Goal: Task Accomplishment & Management: Use online tool/utility

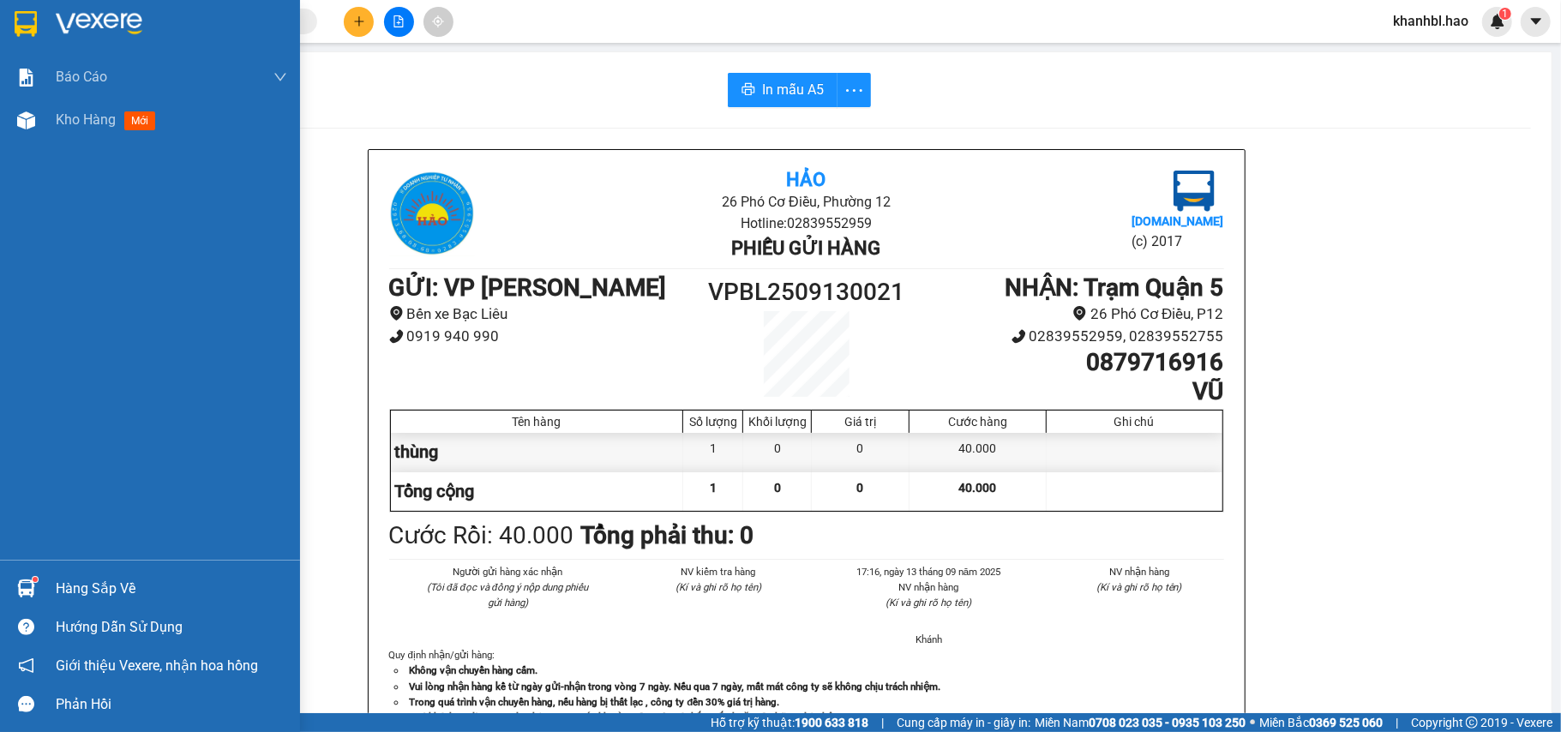
click at [33, 21] on img at bounding box center [26, 24] width 22 height 26
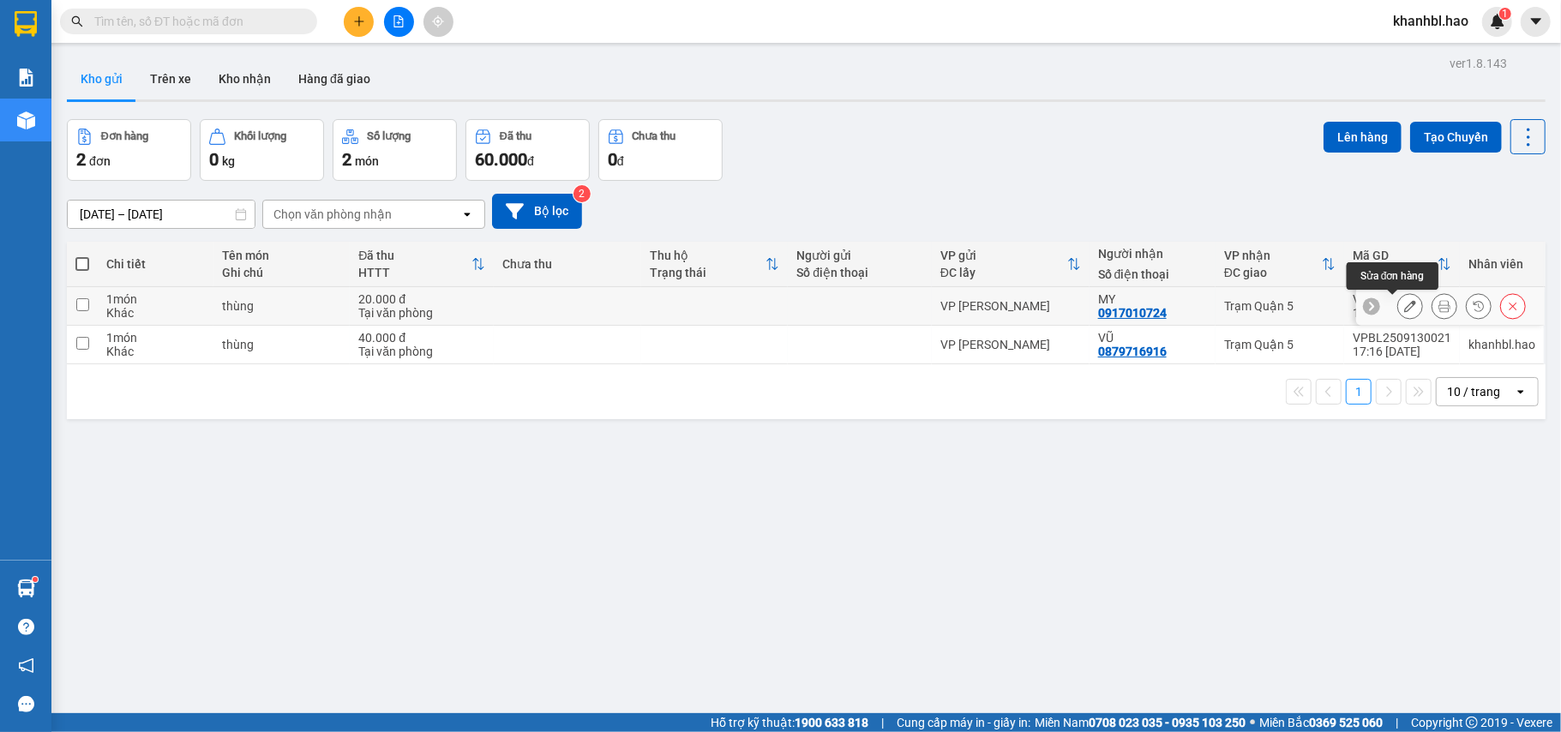
click at [1404, 307] on icon at bounding box center [1410, 306] width 12 height 12
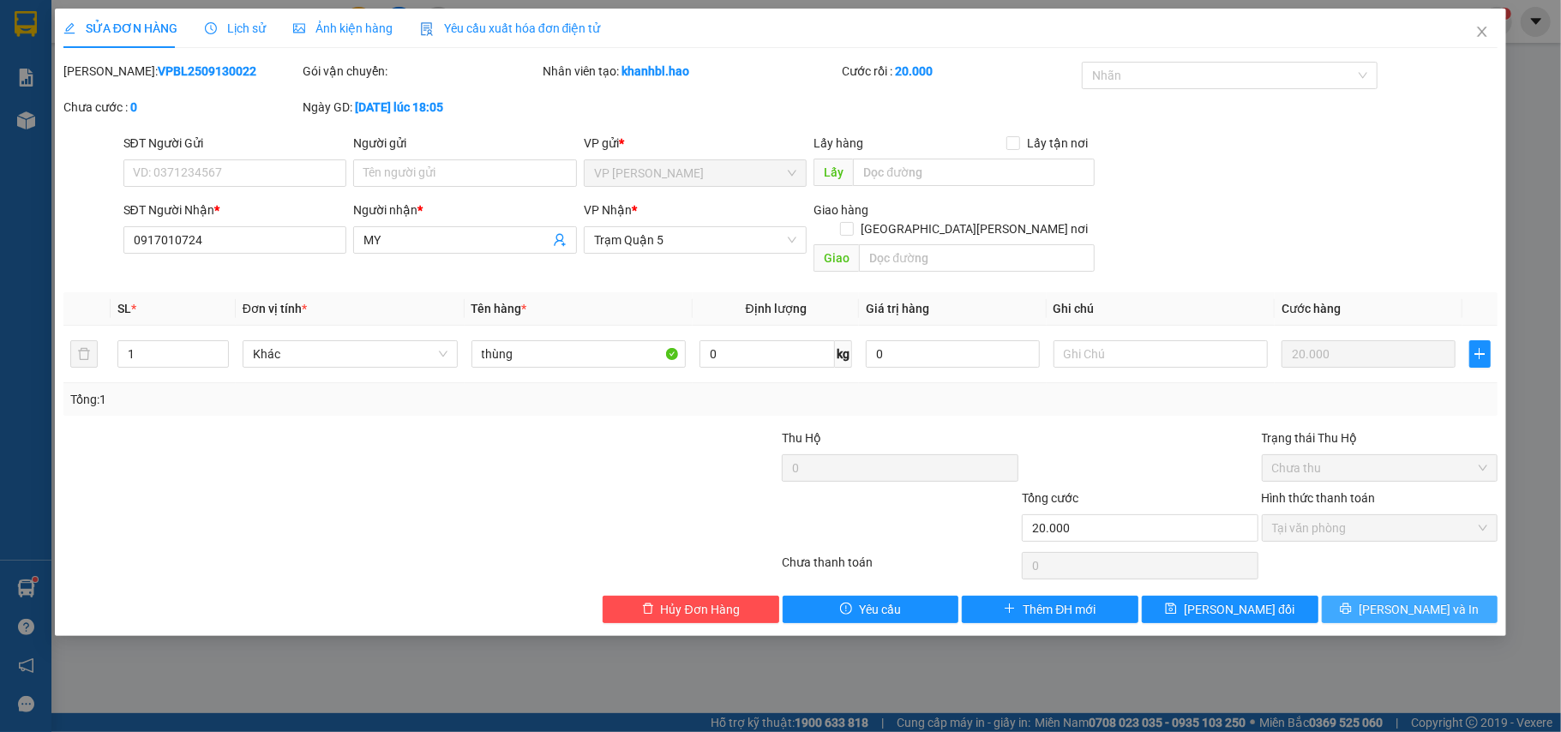
click at [1428, 600] on span "[PERSON_NAME] và In" at bounding box center [1419, 609] width 120 height 19
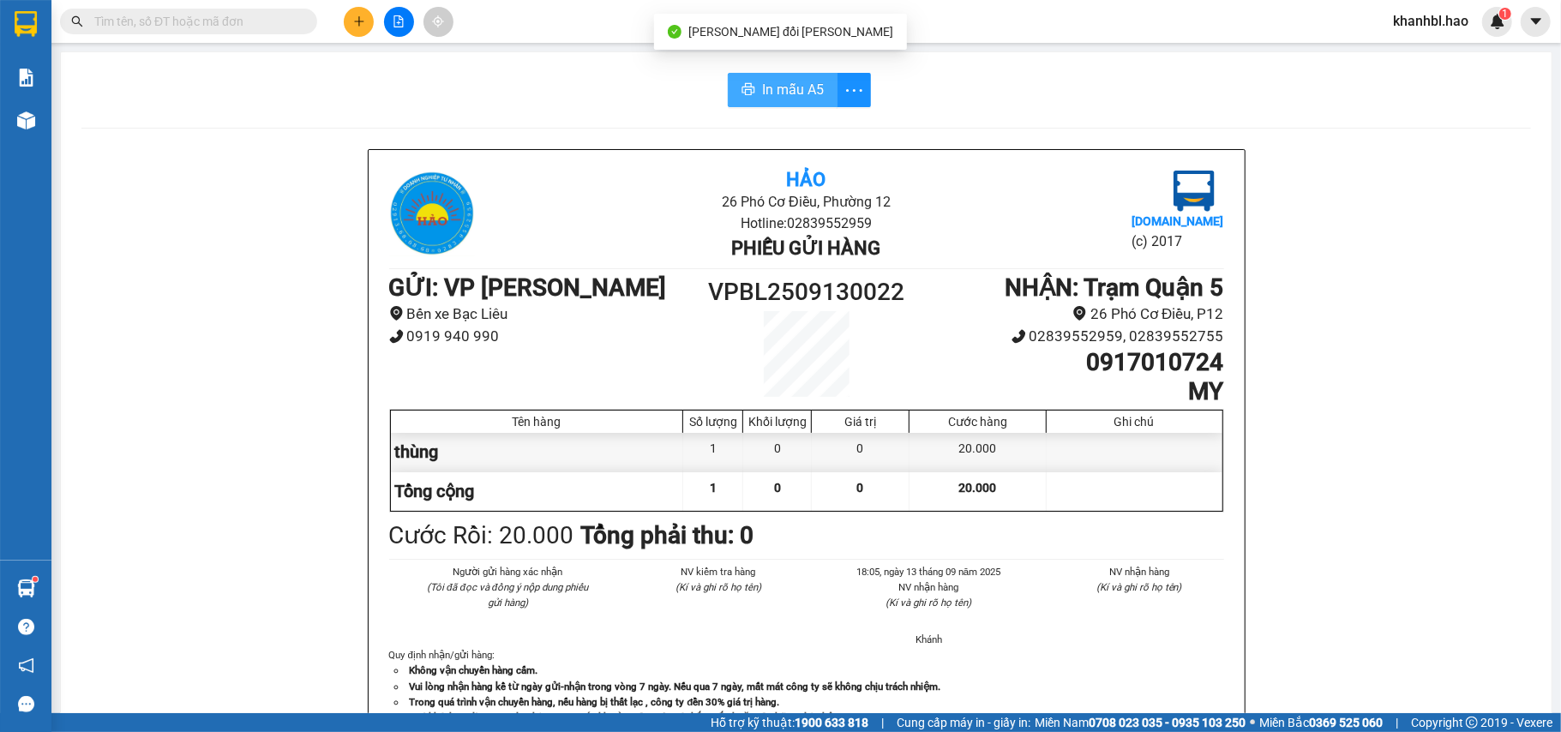
click at [762, 82] on span "In mẫu A5" at bounding box center [793, 89] width 62 height 21
